Goal: Information Seeking & Learning: Learn about a topic

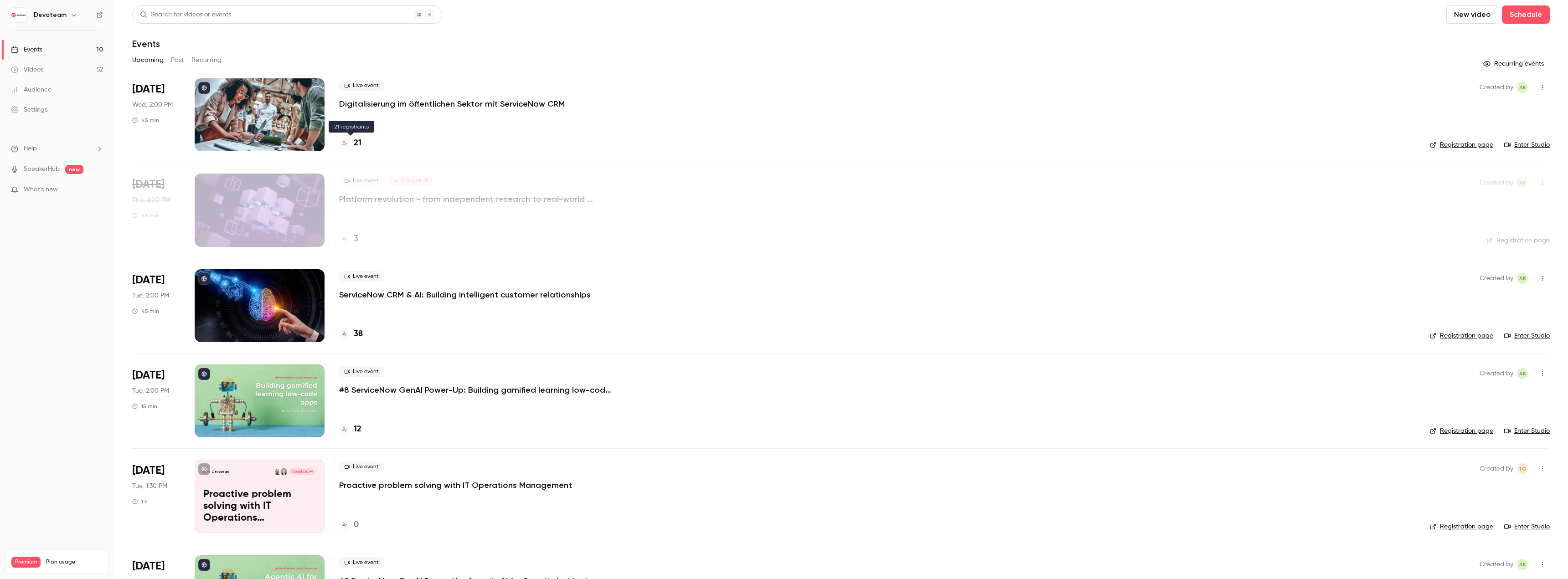
click at [358, 142] on h4 "21" at bounding box center [357, 143] width 8 height 12
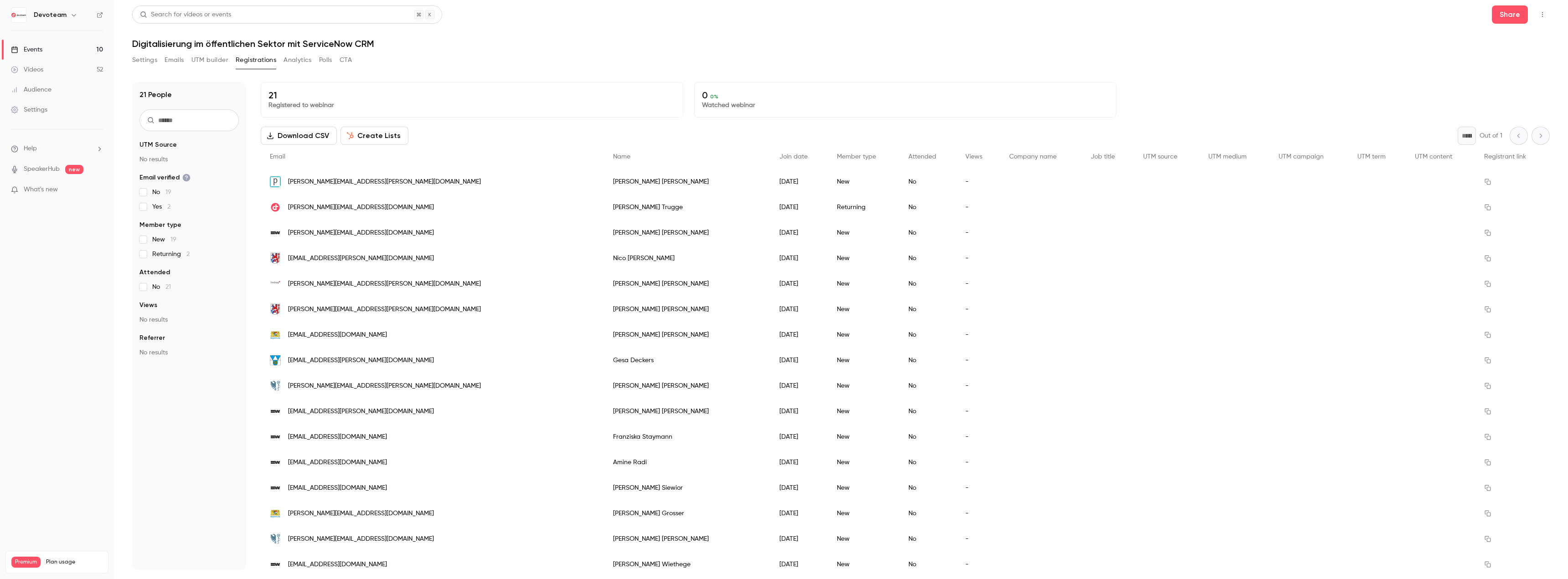
click at [63, 53] on link "Events 10" at bounding box center [57, 49] width 114 height 20
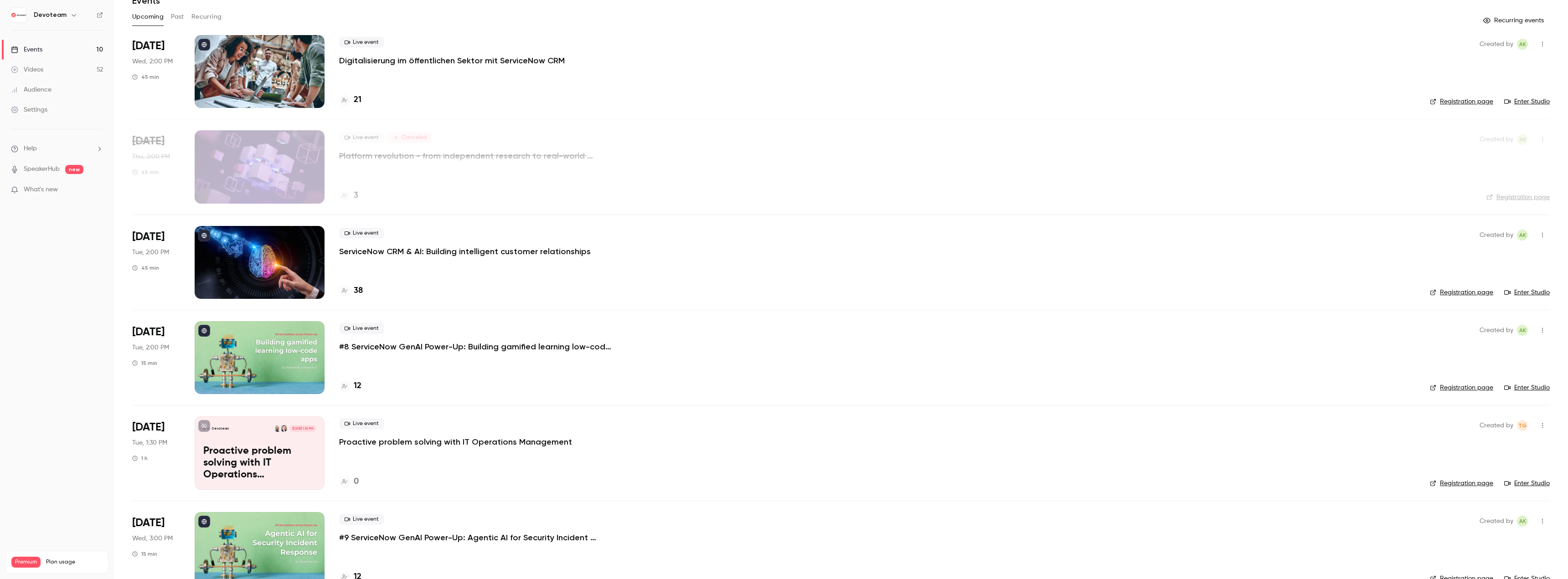
scroll to position [137, 0]
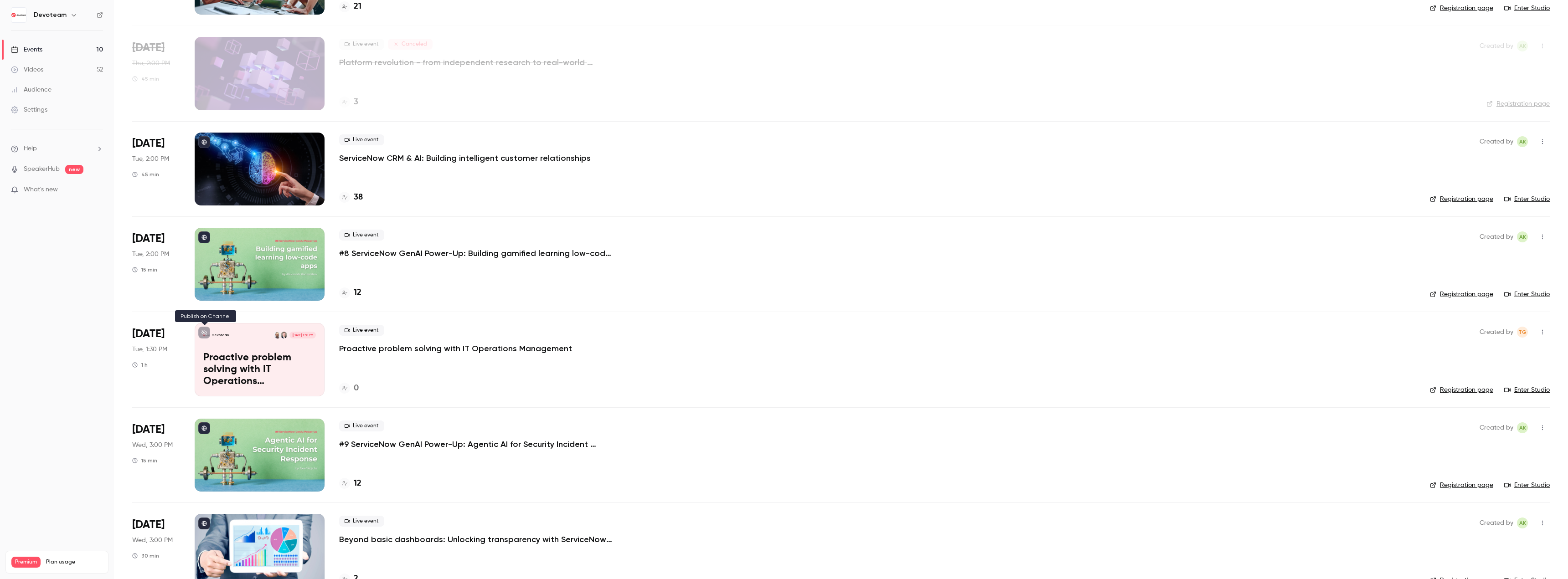
click at [208, 333] on button at bounding box center [204, 332] width 12 height 12
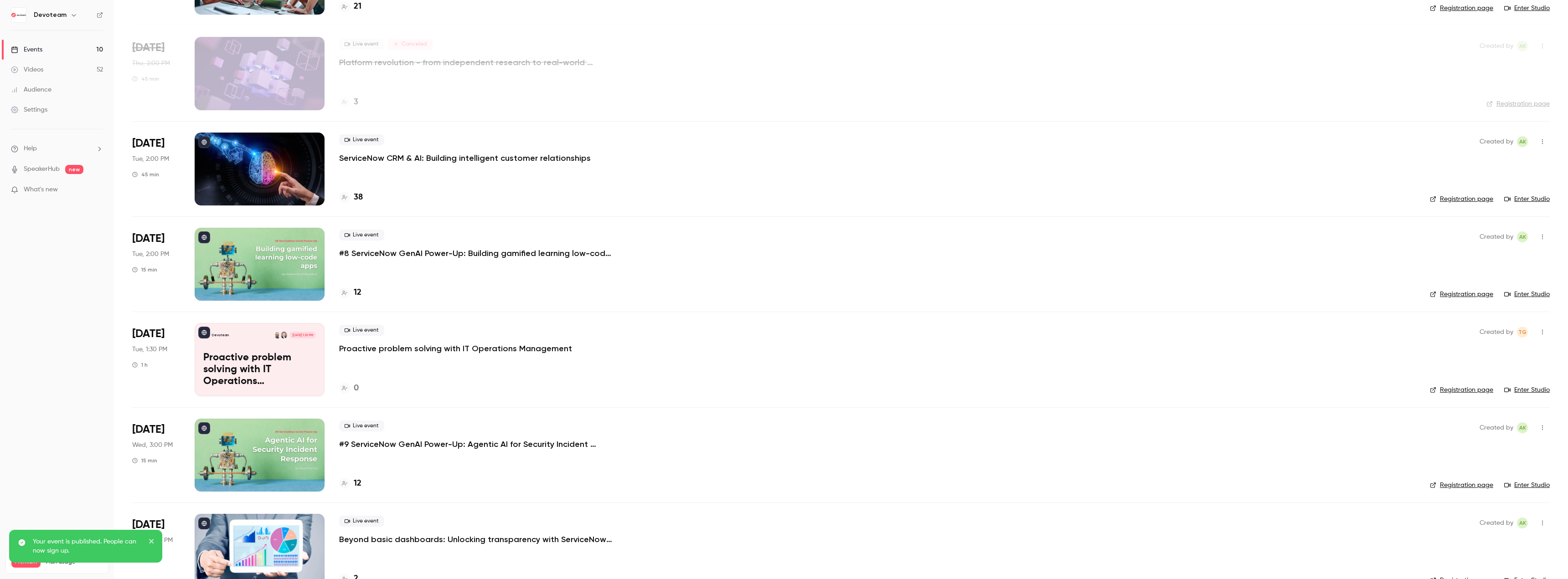
click at [295, 353] on p "Proactive problem solving with IT Operations Management" at bounding box center [259, 370] width 113 height 35
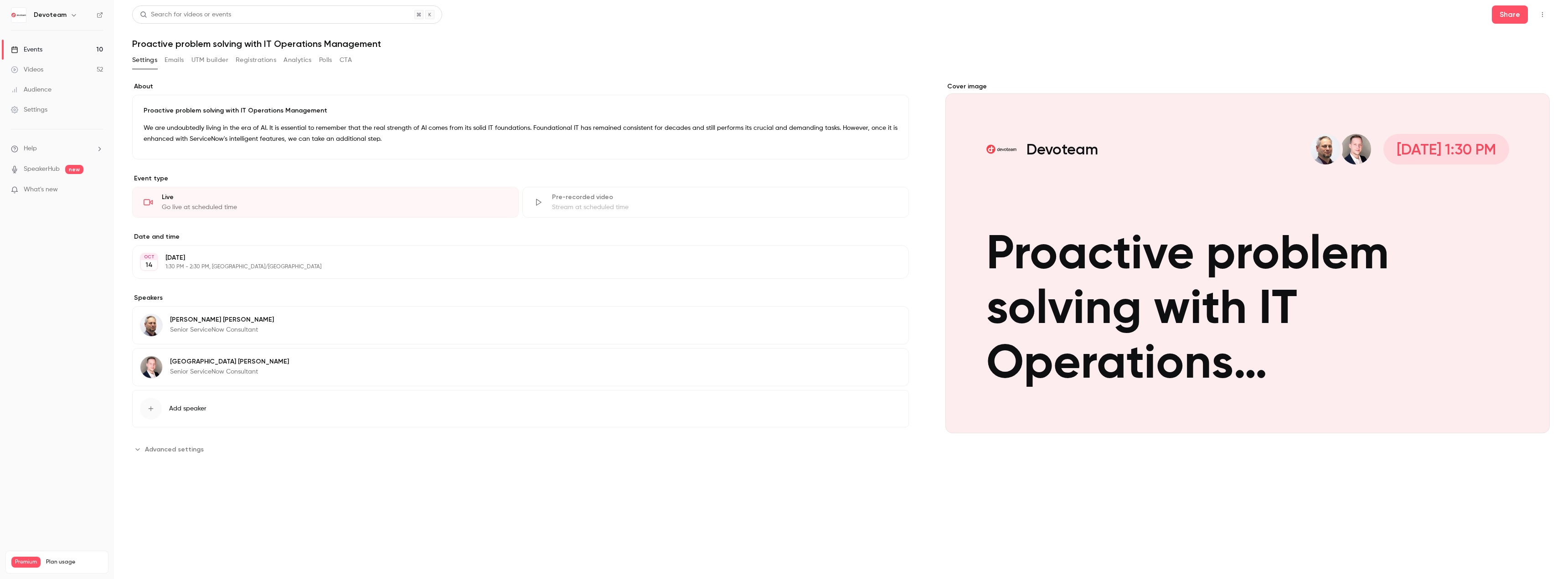
click at [73, 53] on link "Events 10" at bounding box center [57, 49] width 114 height 20
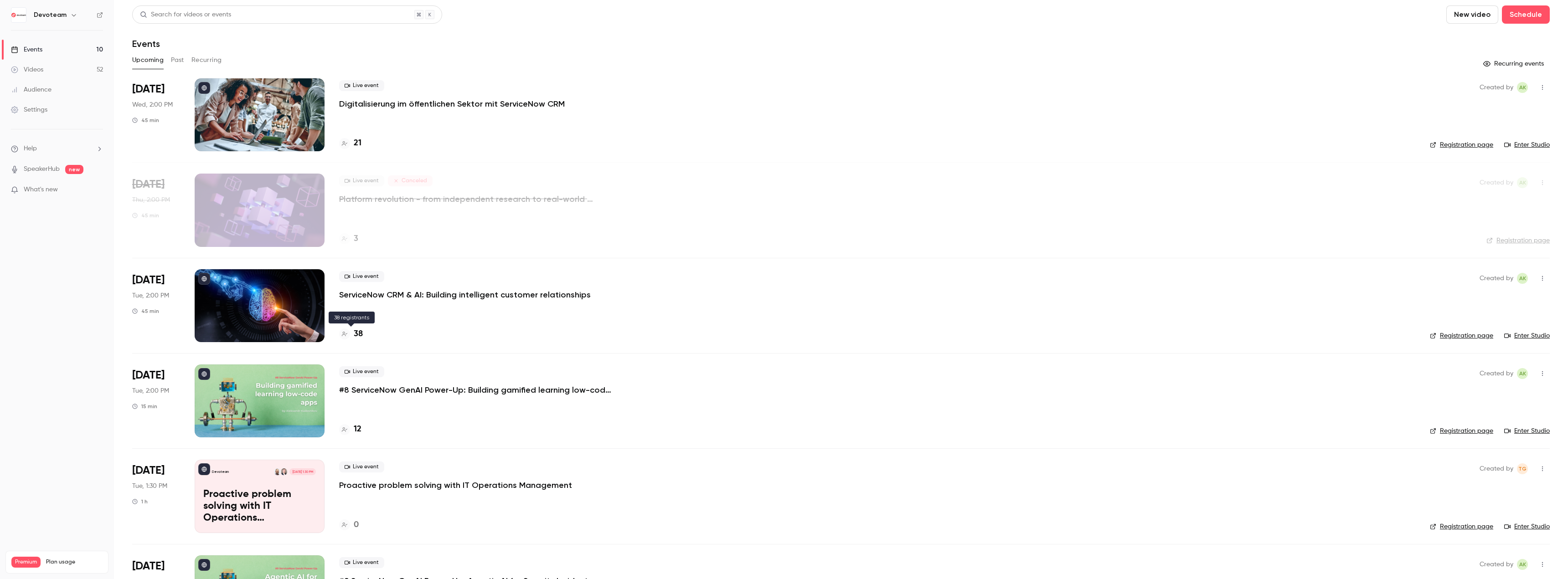
click at [361, 333] on h4 "38" at bounding box center [358, 334] width 9 height 12
